Goal: Transaction & Acquisition: Purchase product/service

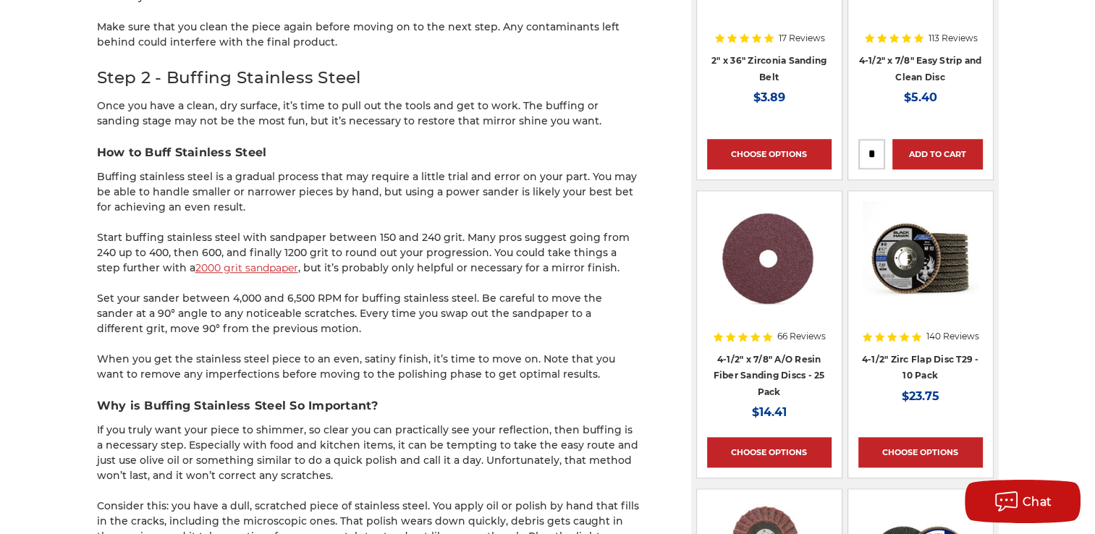
scroll to position [1381, 0]
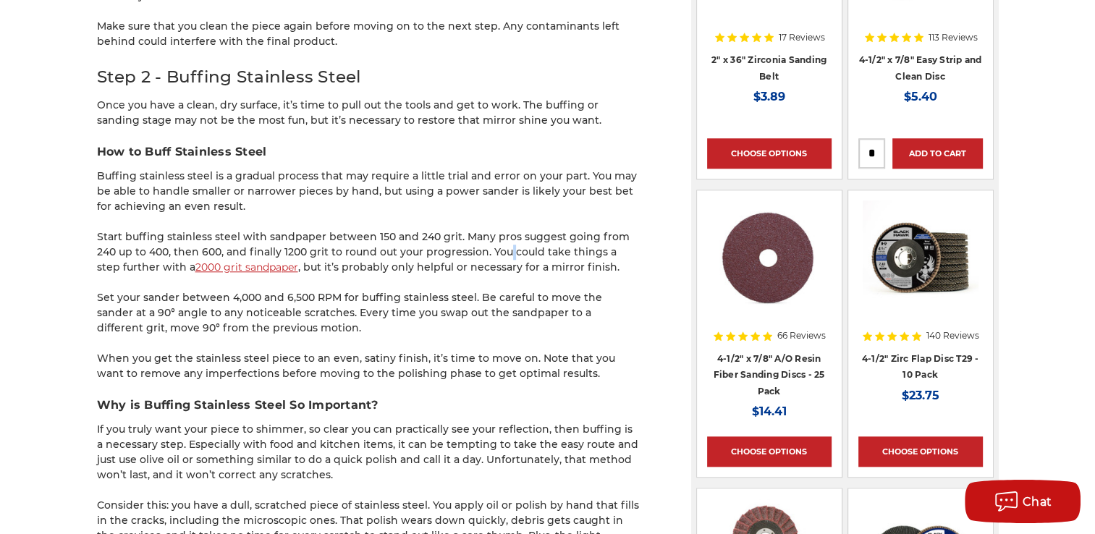
drag, startPoint x: 475, startPoint y: 245, endPoint x: 469, endPoint y: 251, distance: 7.7
click at [469, 251] on p "Start buffing stainless steel with sandpaper between 150 and 240 grit. Many pro…" at bounding box center [368, 253] width 543 height 46
drag, startPoint x: 469, startPoint y: 251, endPoint x: 487, endPoint y: 269, distance: 25.6
click at [487, 269] on p "Start buffing stainless steel with sandpaper between 150 and 240 grit. Many pro…" at bounding box center [368, 253] width 543 height 46
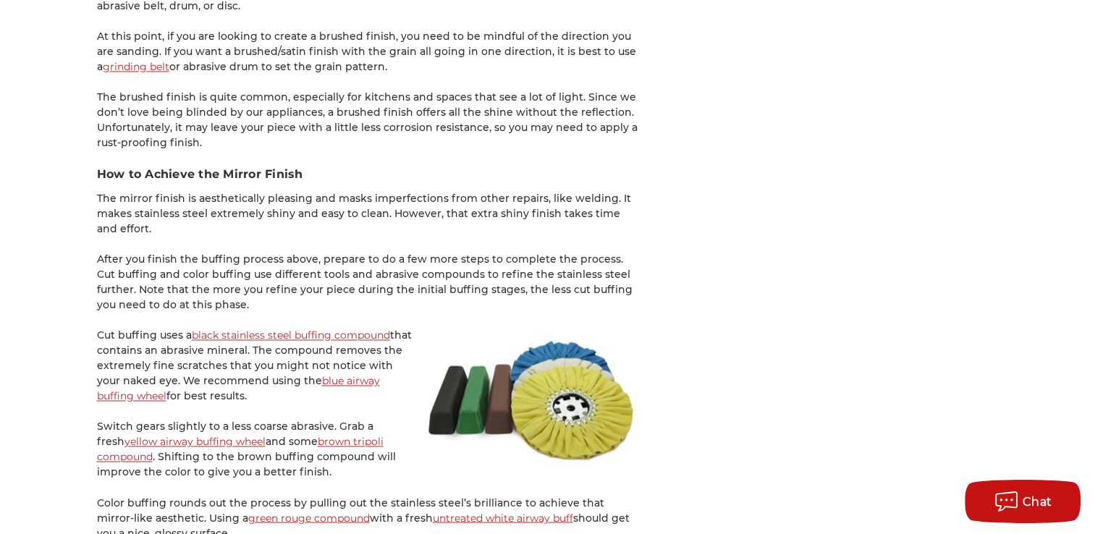
scroll to position [2255, 0]
drag, startPoint x: 327, startPoint y: 256, endPoint x: 301, endPoint y: 300, distance: 50.7
click at [301, 300] on p "After you finish the buffing process above, prepare to do a few more steps to c…" at bounding box center [368, 283] width 543 height 61
drag, startPoint x: 301, startPoint y: 300, endPoint x: 265, endPoint y: 309, distance: 37.4
click at [265, 309] on p "After you finish the buffing process above, prepare to do a few more steps to c…" at bounding box center [368, 283] width 543 height 61
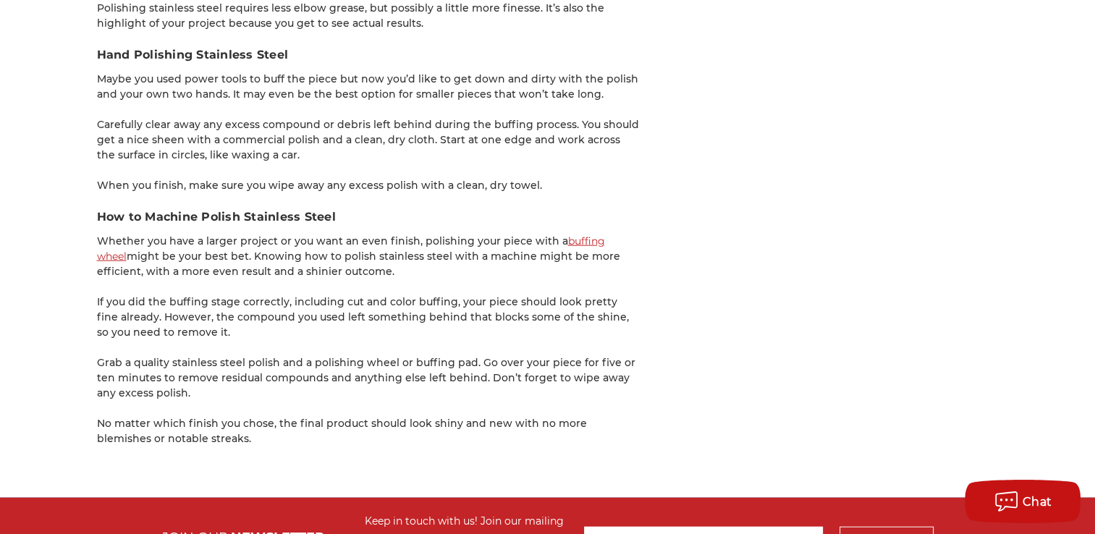
scroll to position [3249, 0]
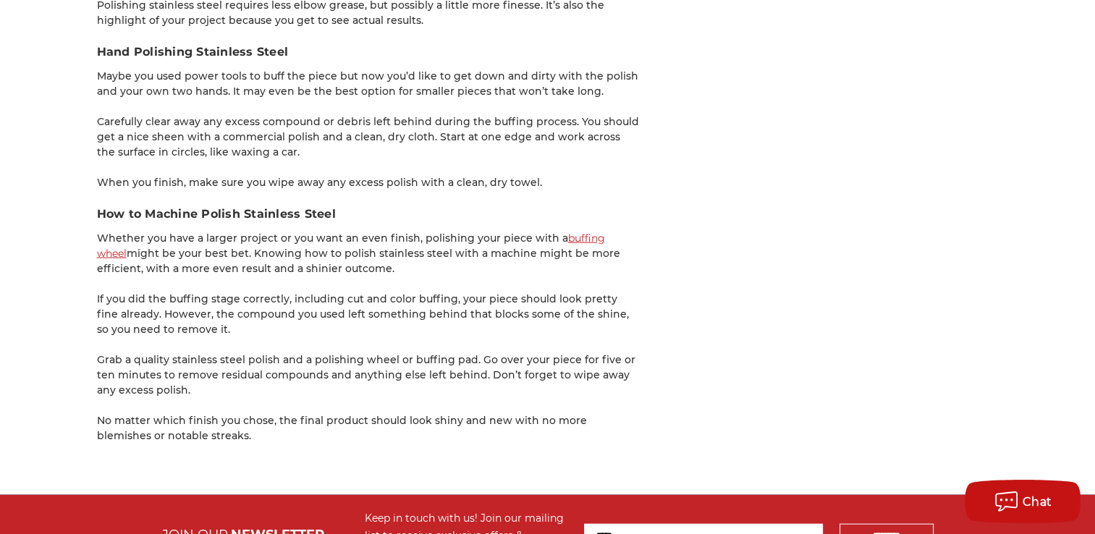
drag, startPoint x: 199, startPoint y: 4, endPoint x: 348, endPoint y: 349, distance: 375.9
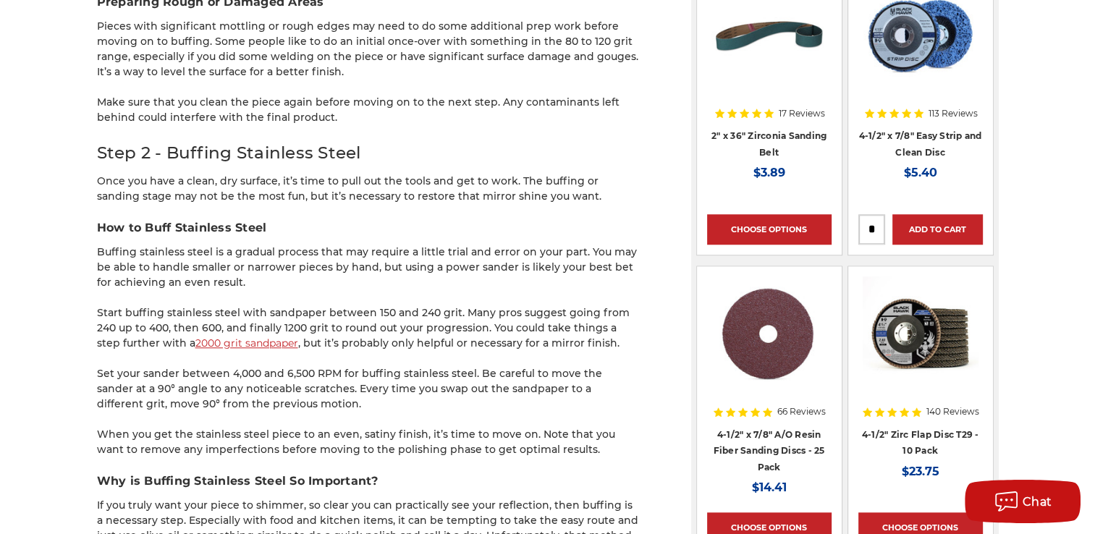
scroll to position [1305, 0]
drag, startPoint x: 248, startPoint y: 257, endPoint x: 253, endPoint y: 287, distance: 30.1
click at [253, 287] on p "Buffing stainless steel is a gradual process that may require a little trial an…" at bounding box center [368, 268] width 543 height 46
drag, startPoint x: 253, startPoint y: 287, endPoint x: 336, endPoint y: 345, distance: 100.8
click at [336, 345] on p "Start buffing stainless steel with sandpaper between 150 and 240 grit. Many pro…" at bounding box center [368, 329] width 543 height 46
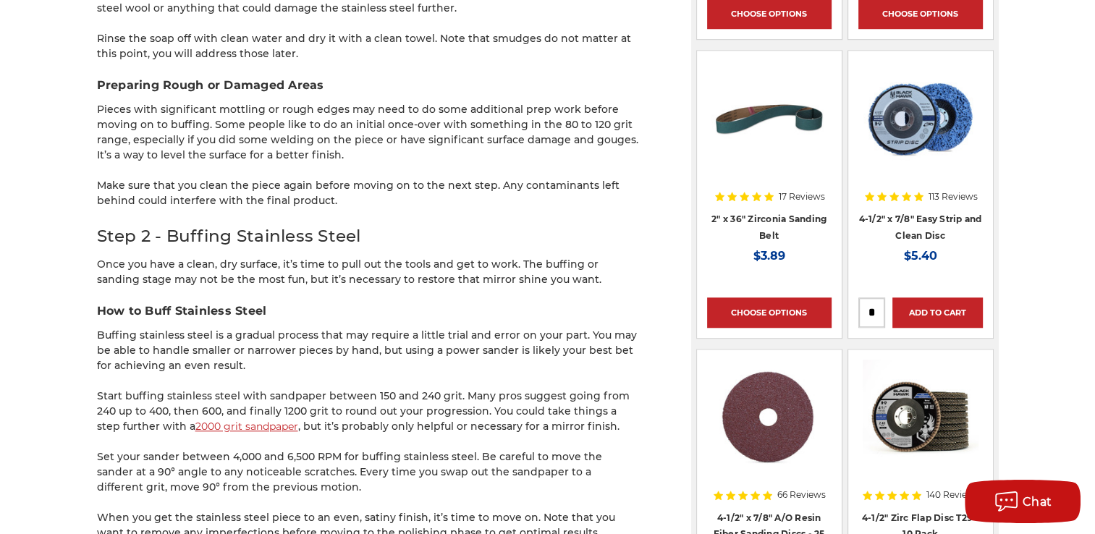
scroll to position [1225, 0]
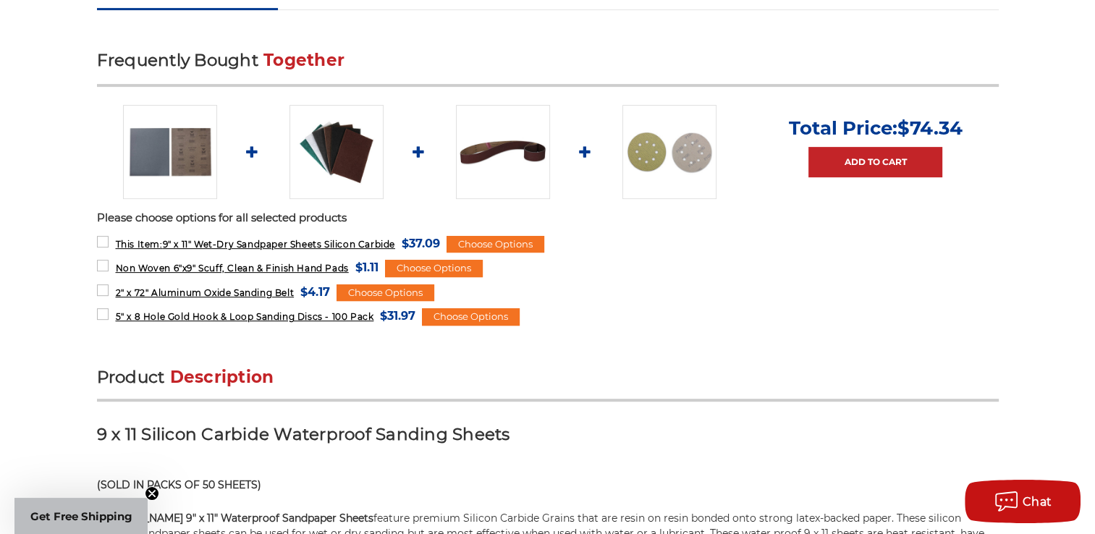
scroll to position [571, 0]
click at [676, 146] on img at bounding box center [670, 151] width 94 height 94
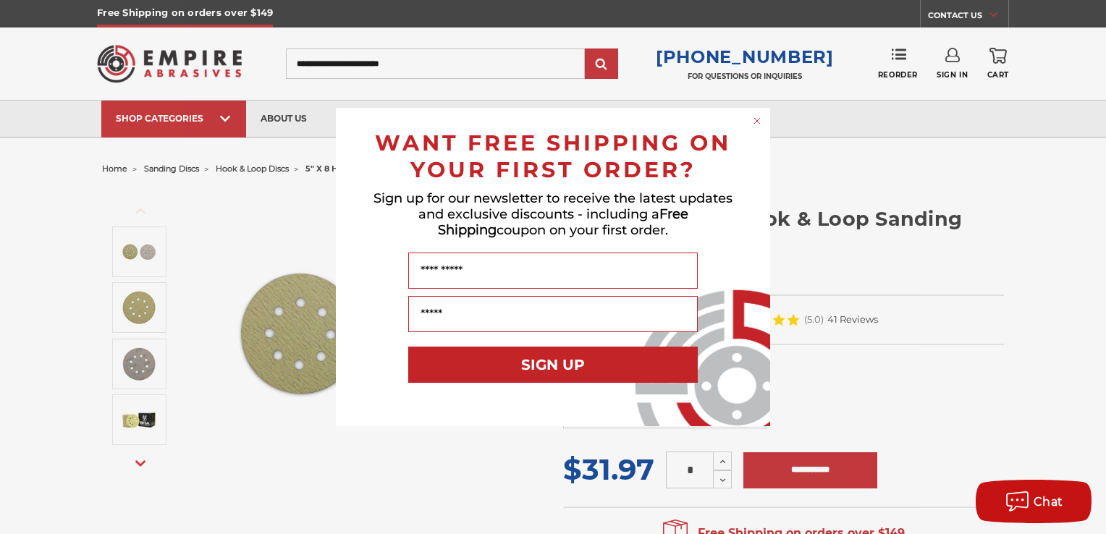
click at [758, 123] on circle "Close dialog" at bounding box center [758, 121] width 14 height 14
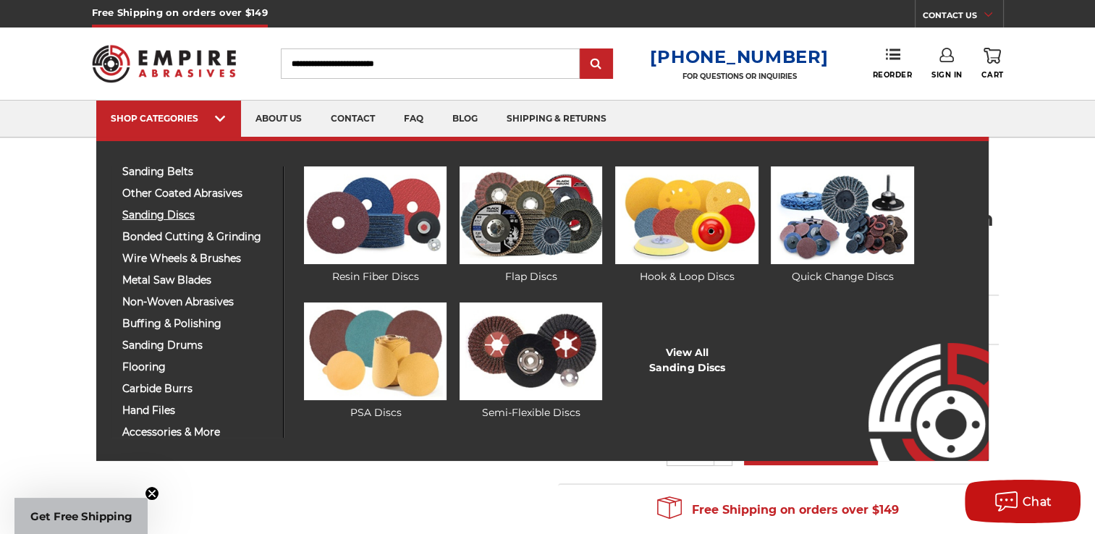
click at [184, 216] on span "sanding discs" at bounding box center [197, 215] width 150 height 11
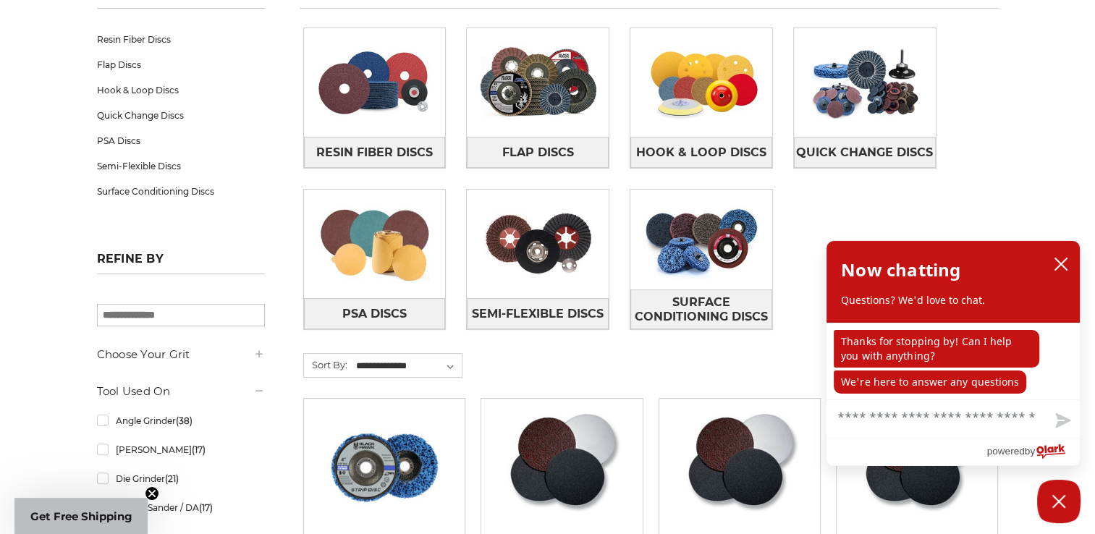
scroll to position [261, 0]
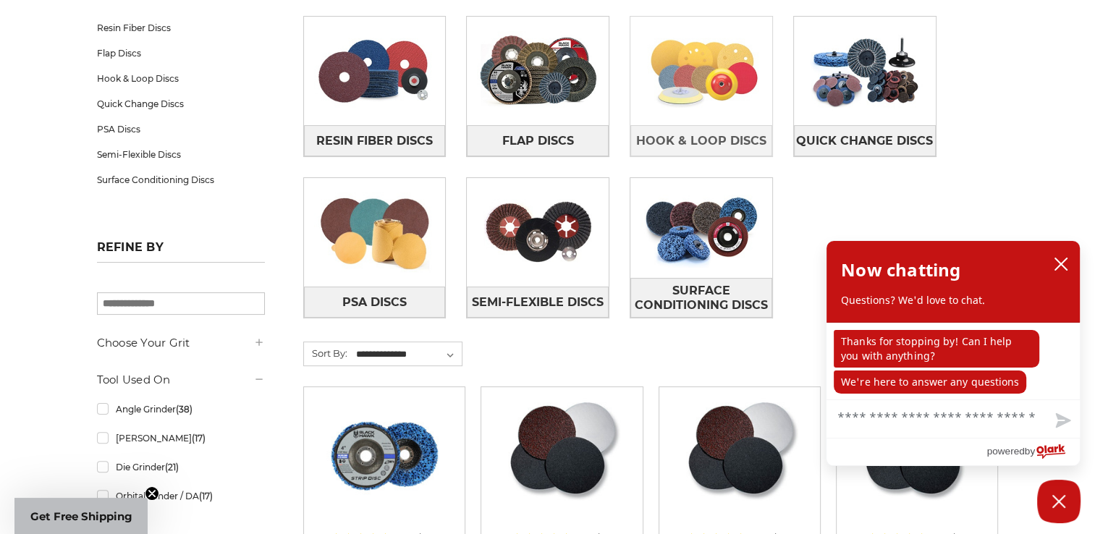
click at [728, 84] on img at bounding box center [702, 71] width 142 height 100
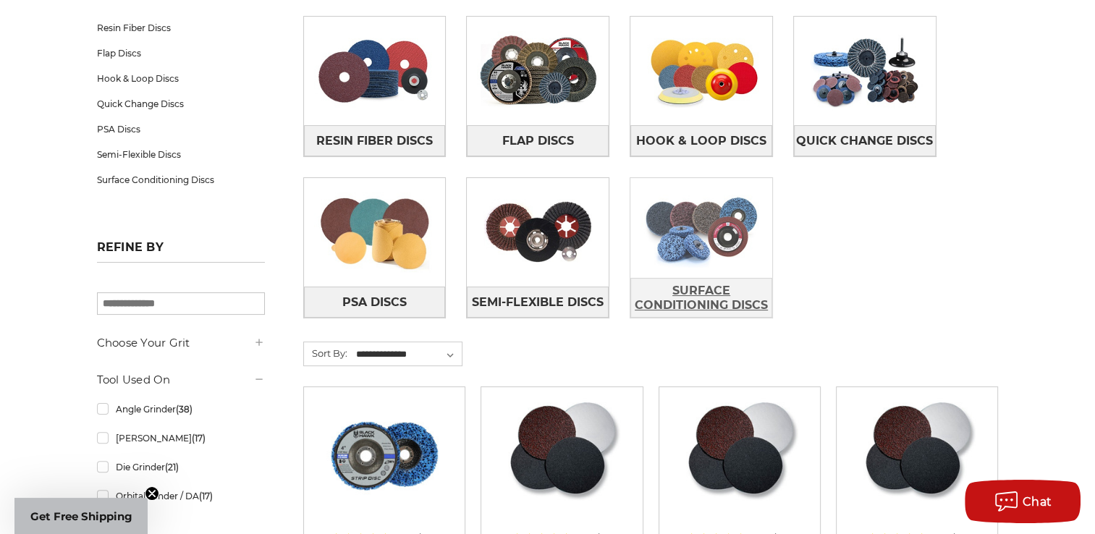
click at [714, 298] on span "Surface Conditioning Discs" at bounding box center [701, 298] width 140 height 39
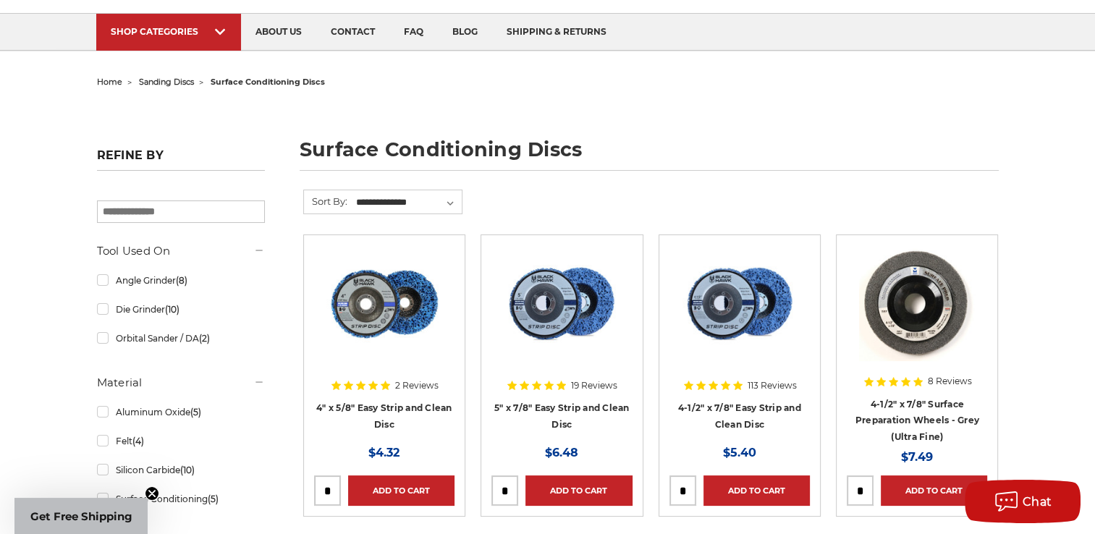
scroll to position [209, 0]
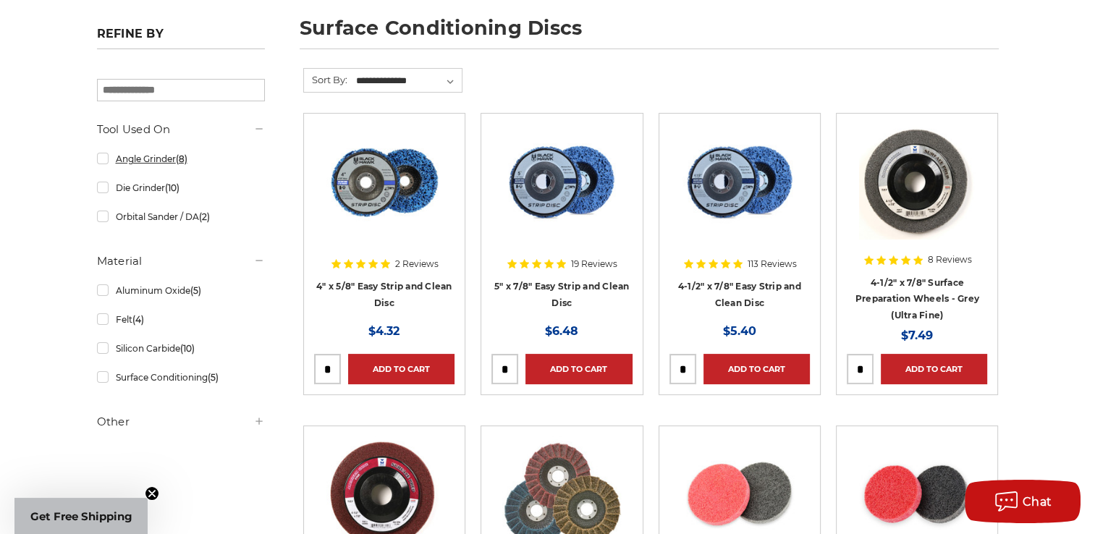
click at [151, 167] on link "Angle Grinder (8)" at bounding box center [181, 158] width 168 height 25
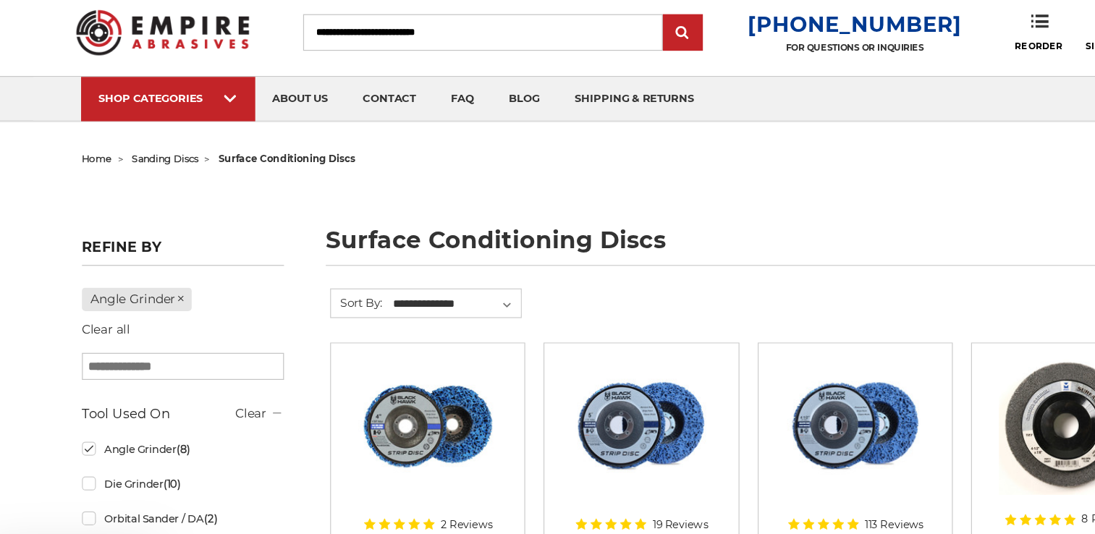
click at [478, 59] on input "Search" at bounding box center [430, 64] width 299 height 30
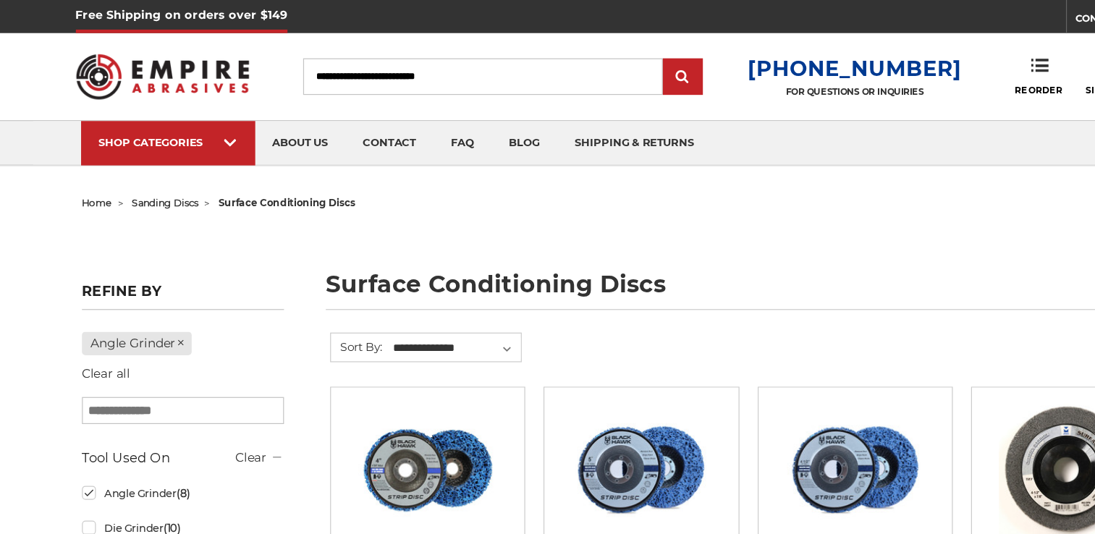
click at [359, 70] on input "Search" at bounding box center [430, 64] width 299 height 30
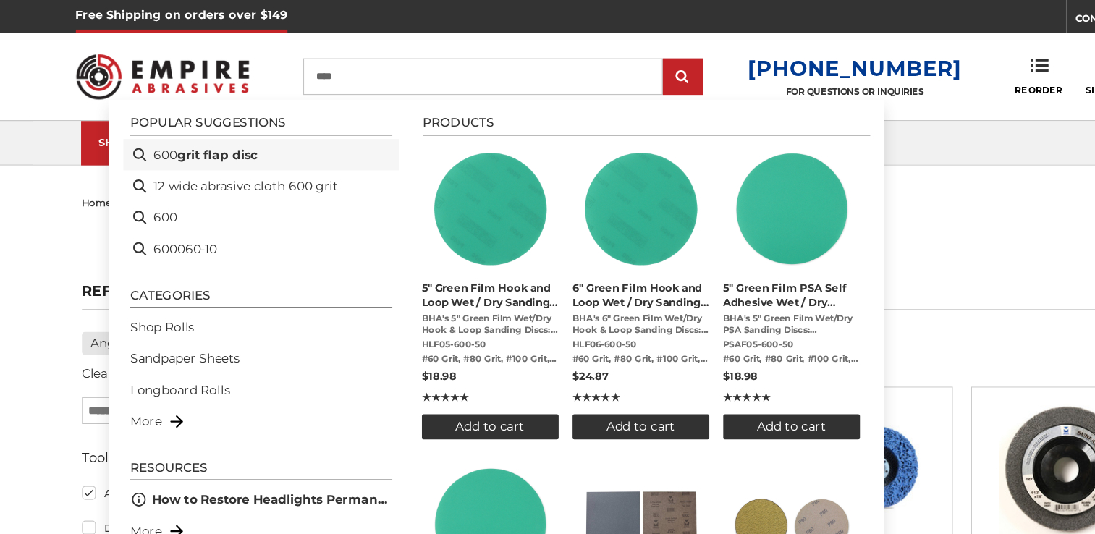
click at [232, 127] on b "grit flap disc" at bounding box center [209, 129] width 67 height 15
type input "**********"
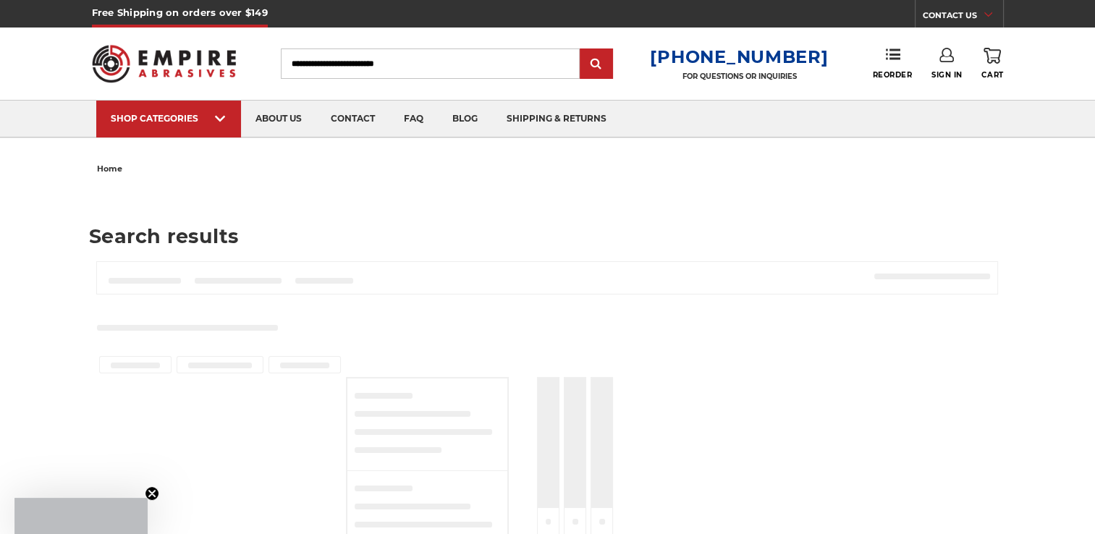
type input "**********"
